Goal: Task Accomplishment & Management: Manage account settings

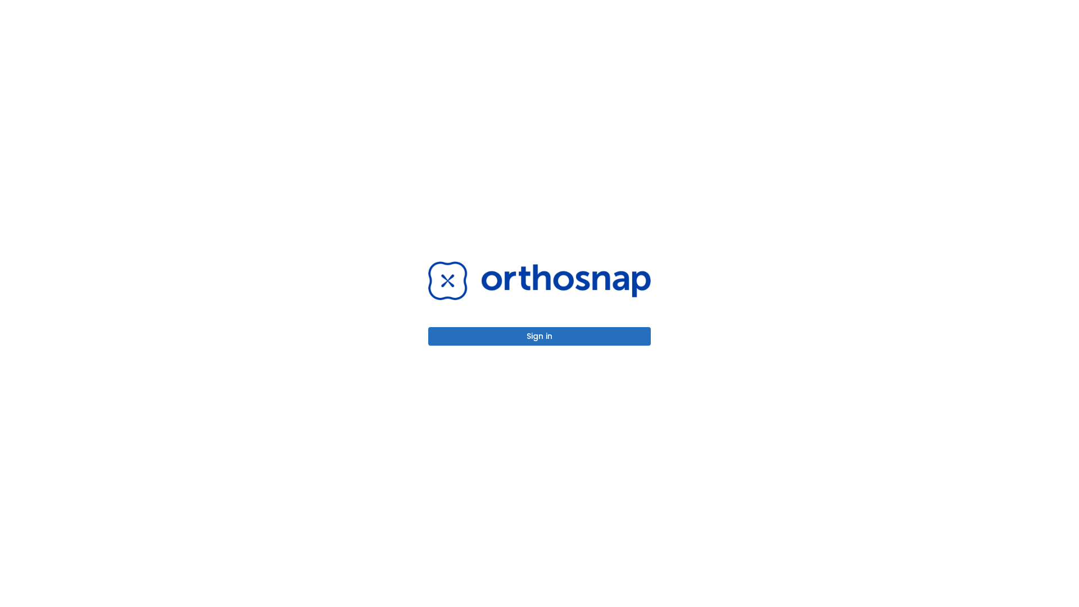
click at [539, 336] on button "Sign in" at bounding box center [539, 336] width 222 height 19
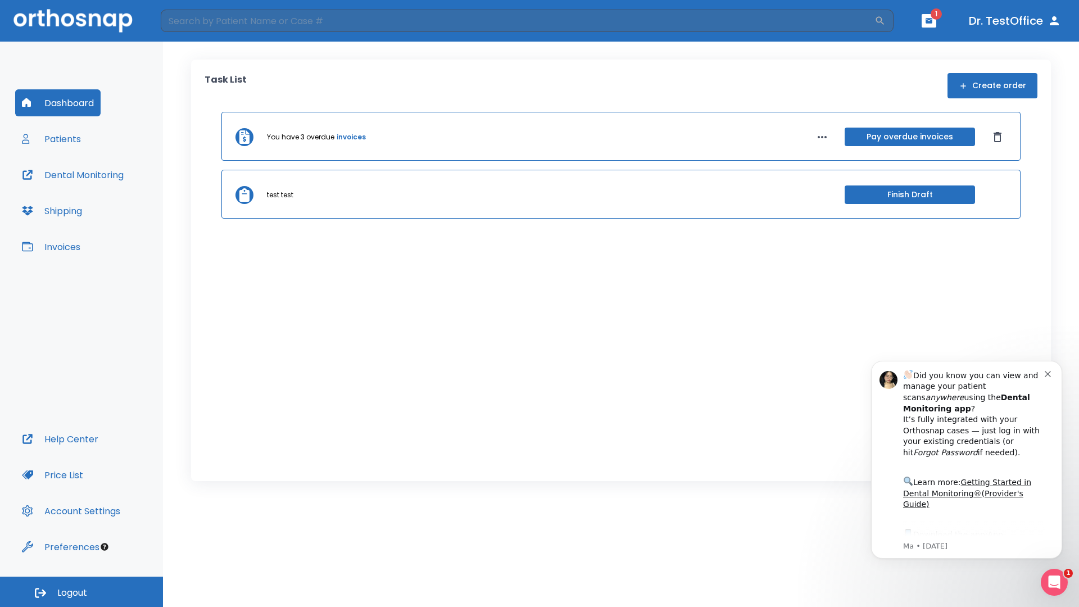
click at [81, 592] on span "Logout" at bounding box center [72, 592] width 30 height 12
